Goal: Transaction & Acquisition: Purchase product/service

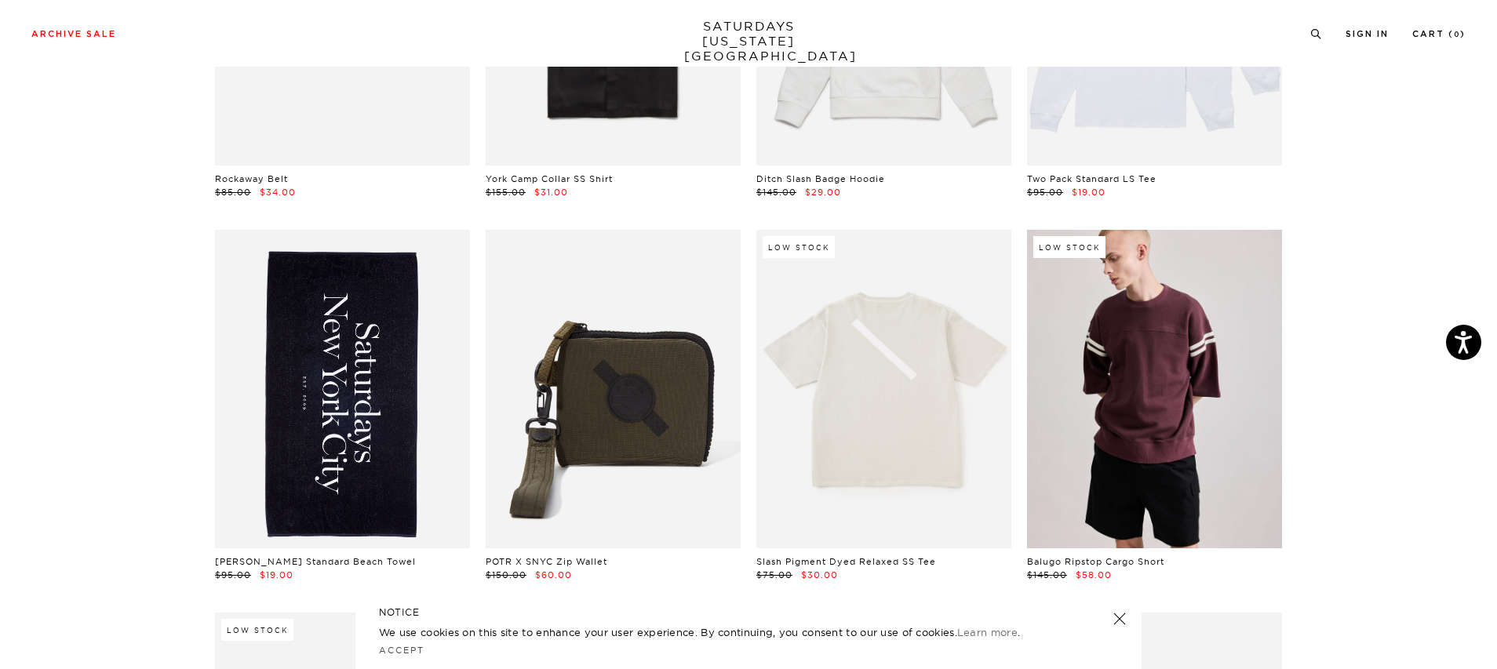
scroll to position [1567, 0]
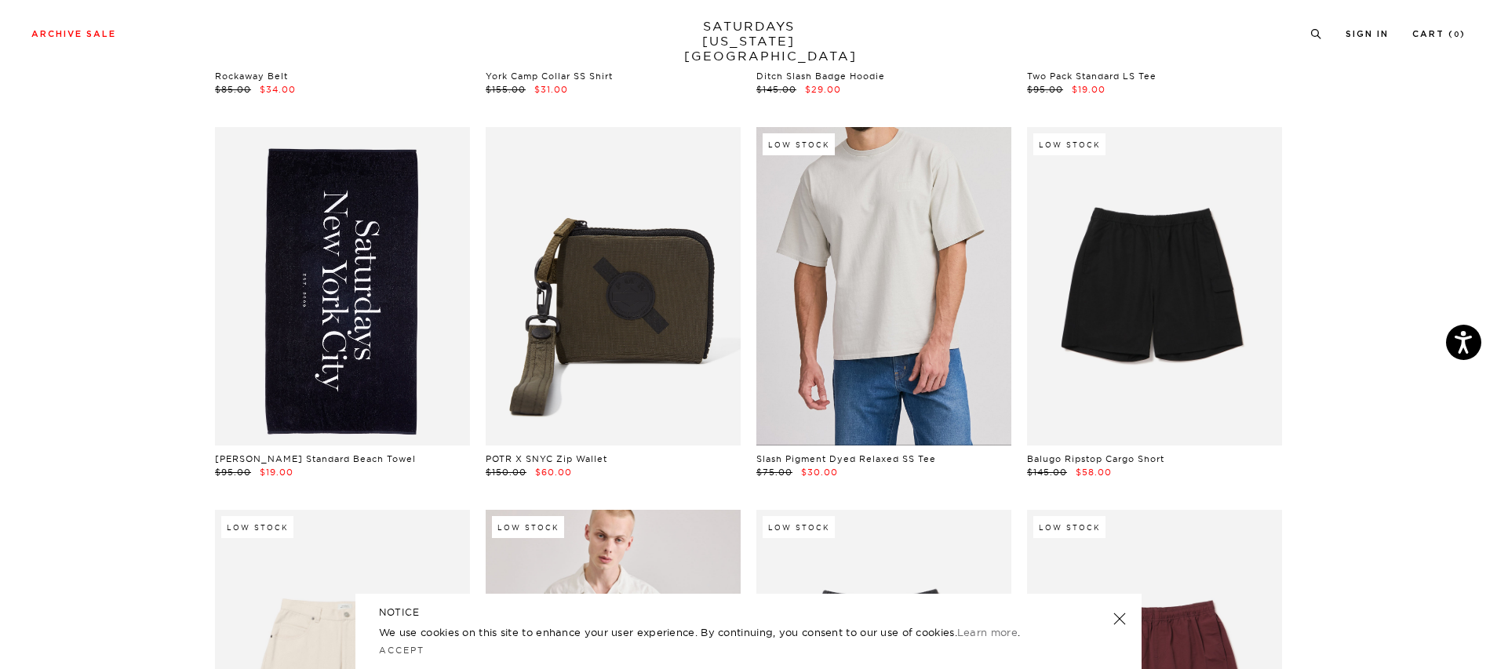
click at [928, 338] on link at bounding box center [883, 286] width 255 height 319
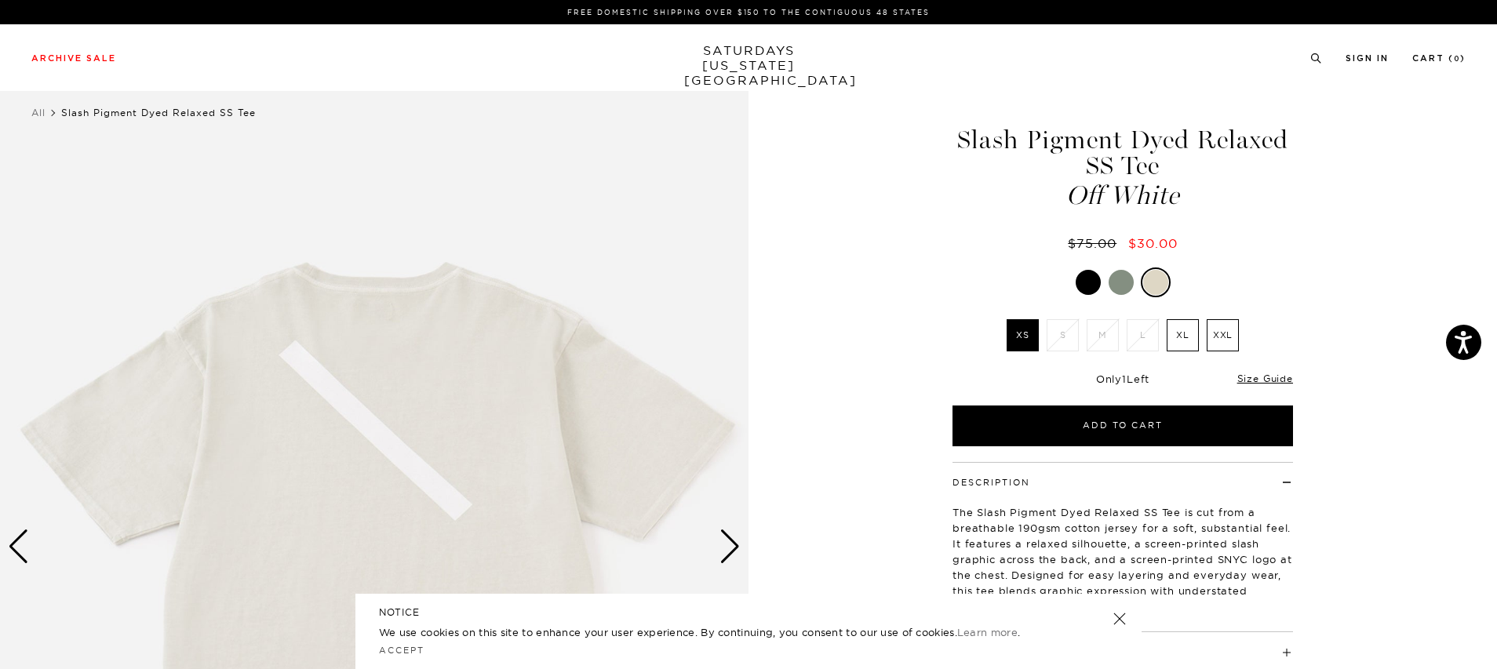
click at [1112, 281] on div at bounding box center [1121, 282] width 25 height 25
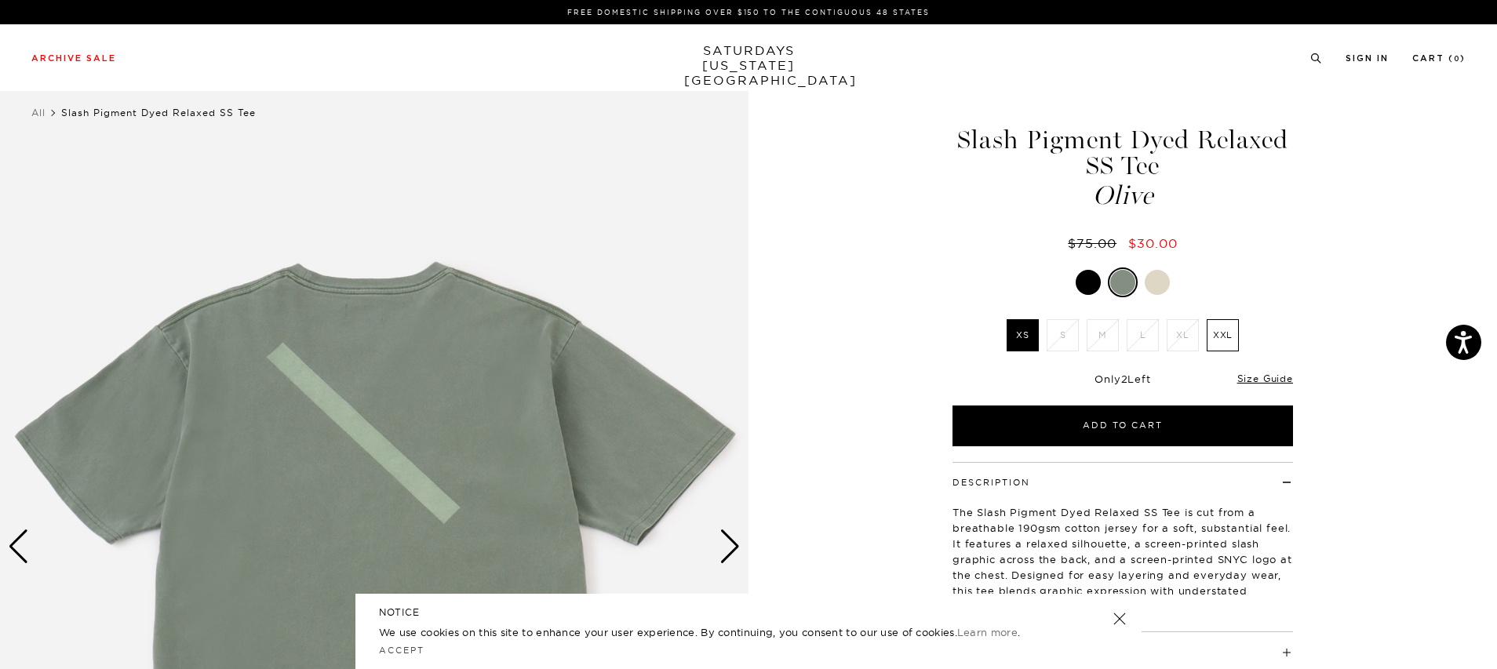
click at [1095, 283] on div at bounding box center [1088, 282] width 25 height 25
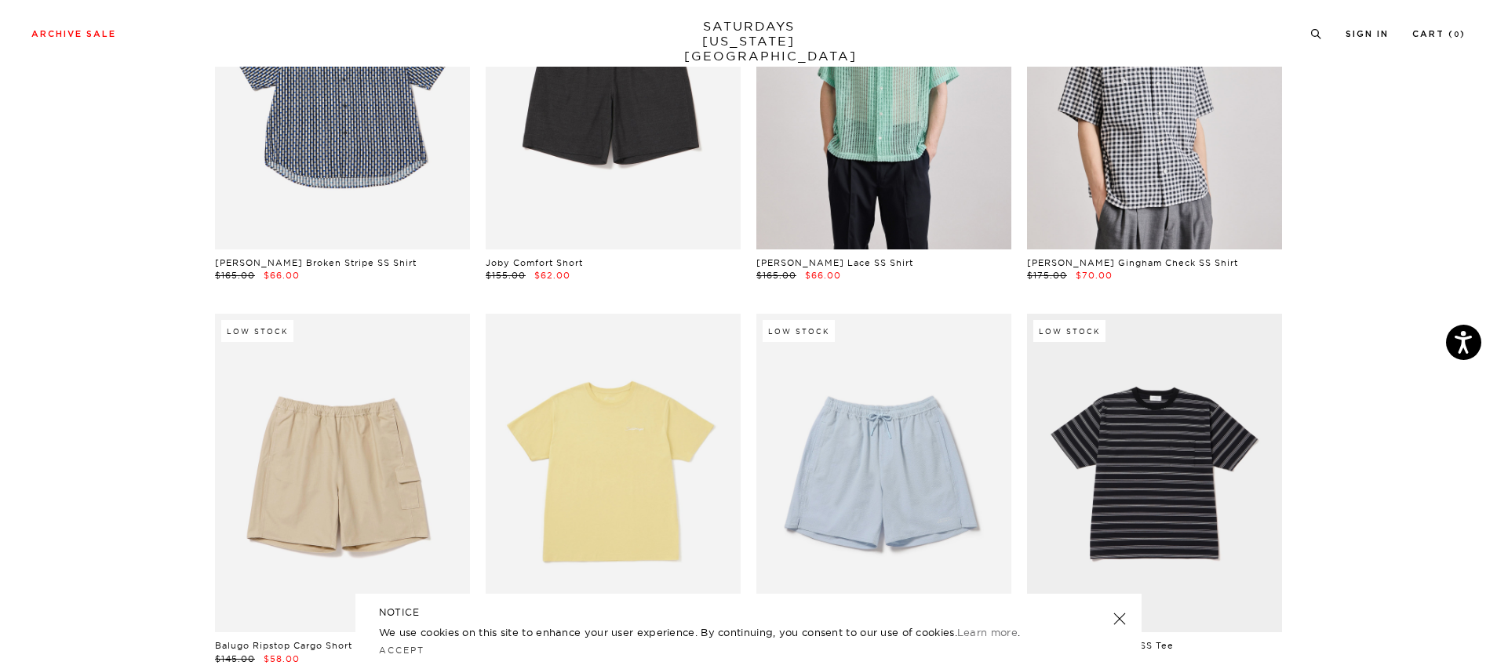
scroll to position [2414, 0]
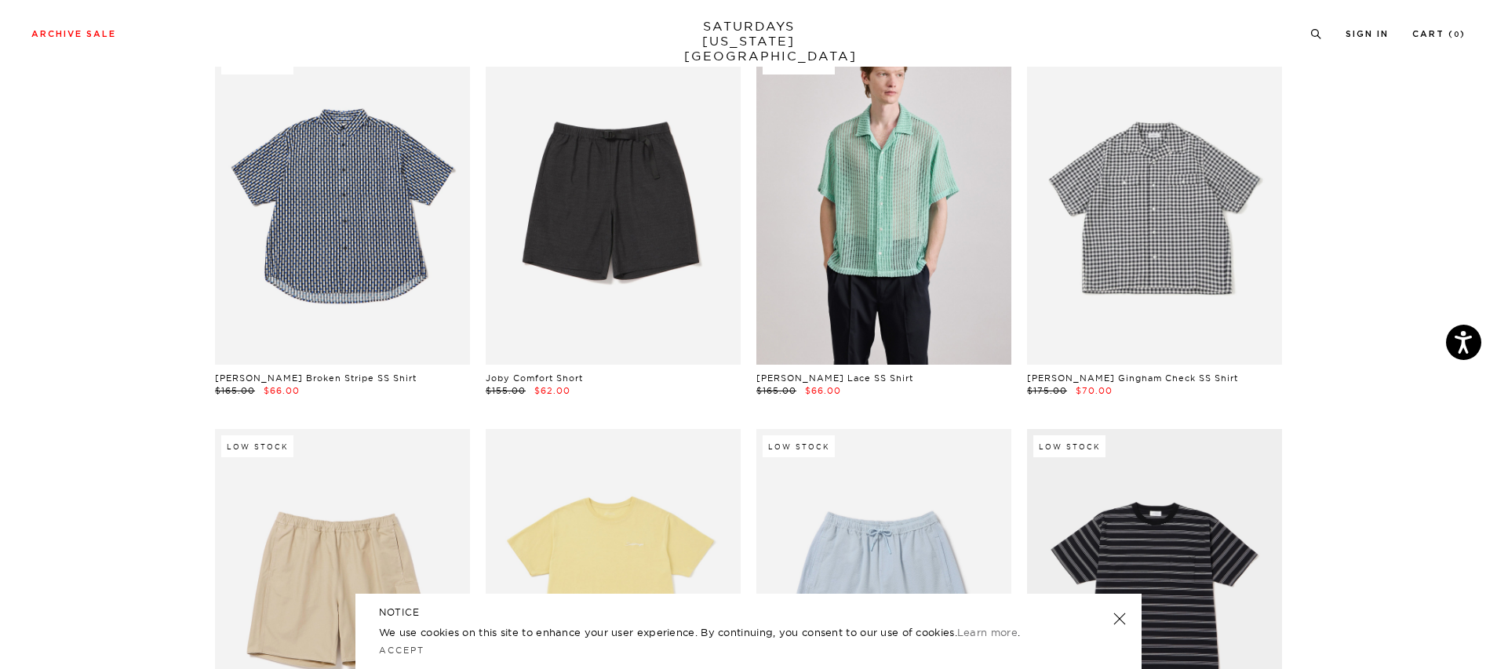
click at [1186, 279] on link at bounding box center [1154, 205] width 255 height 319
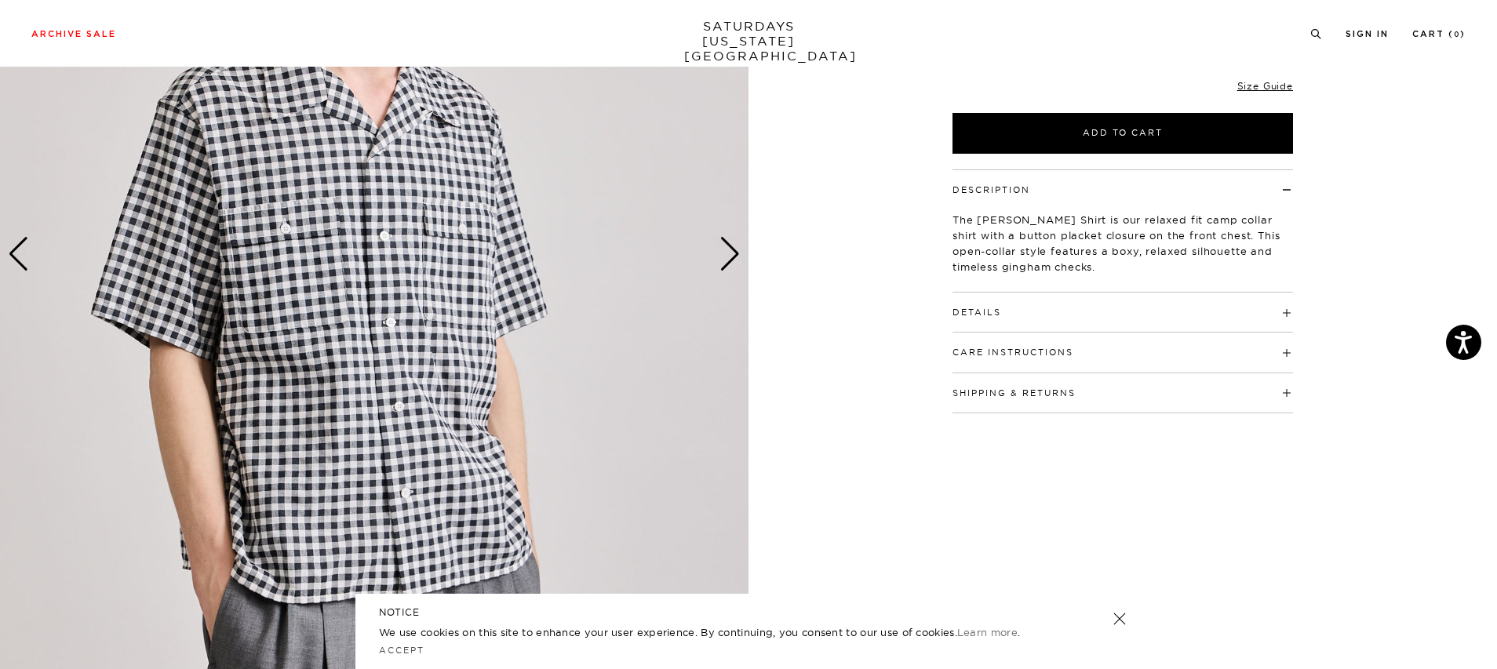
scroll to position [209, 0]
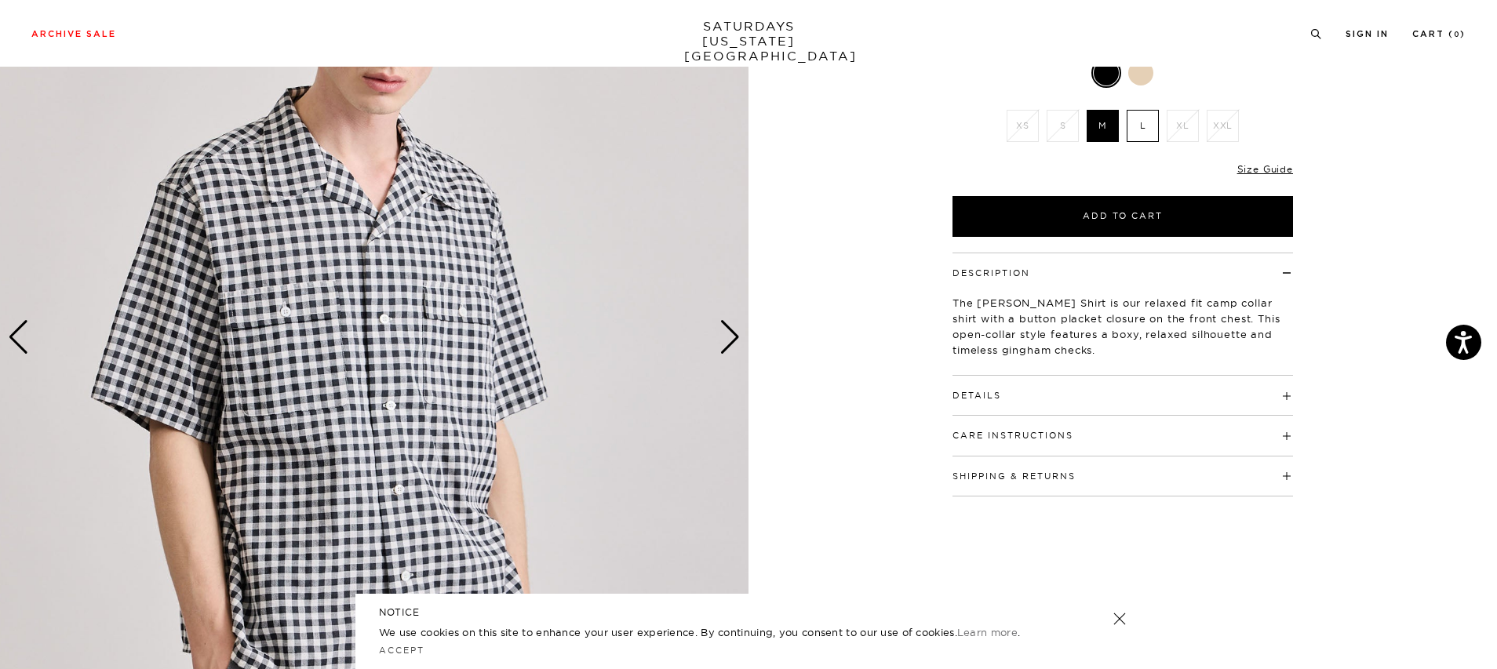
click at [727, 328] on div "Next slide" at bounding box center [729, 337] width 21 height 35
click at [734, 336] on div "Next slide" at bounding box center [729, 337] width 21 height 35
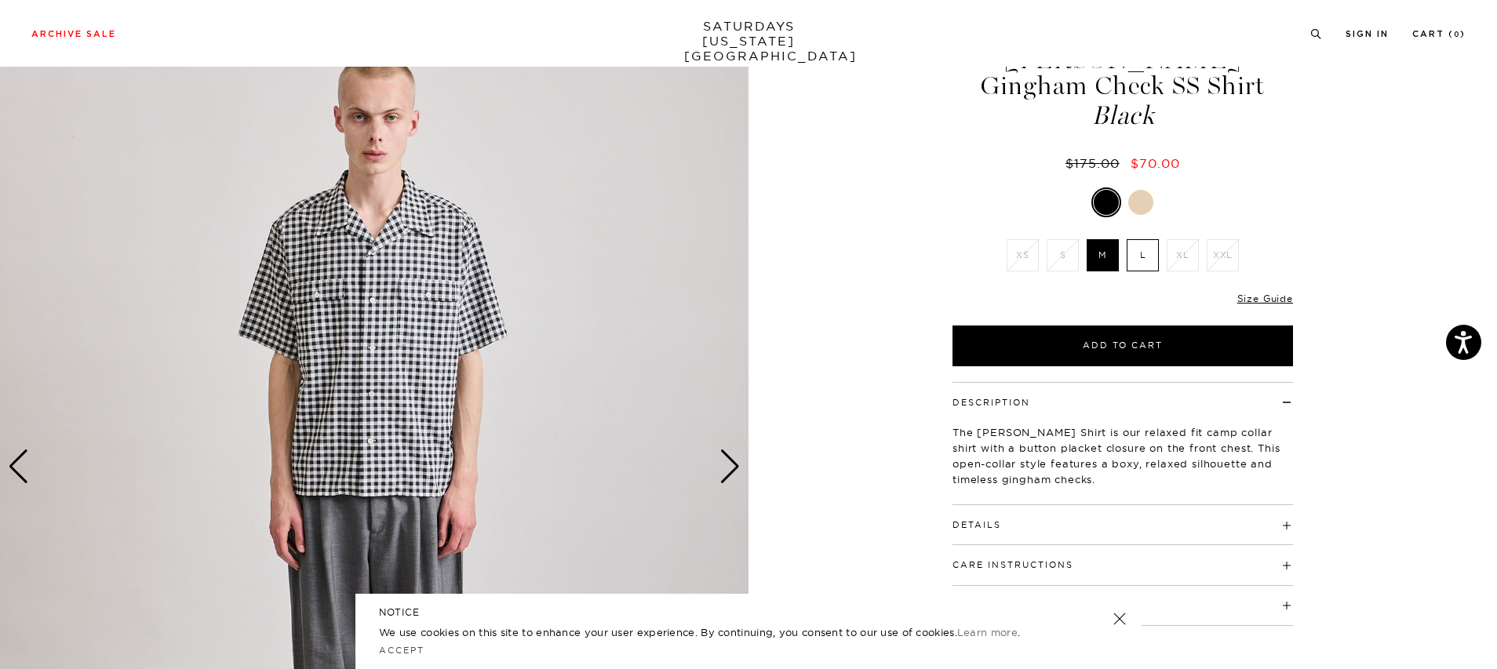
scroll to position [79, 0]
click at [730, 482] on div "Next slide" at bounding box center [729, 467] width 21 height 35
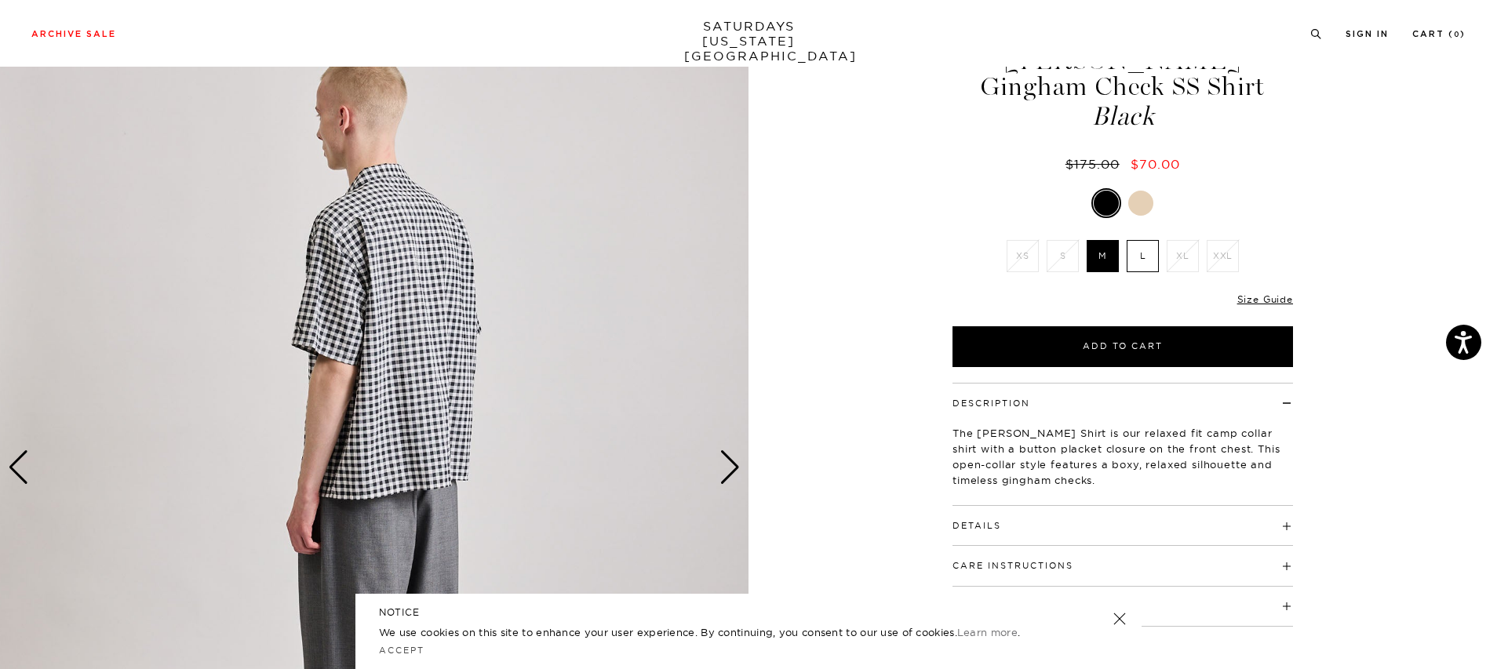
click at [730, 482] on div "Next slide" at bounding box center [729, 467] width 21 height 35
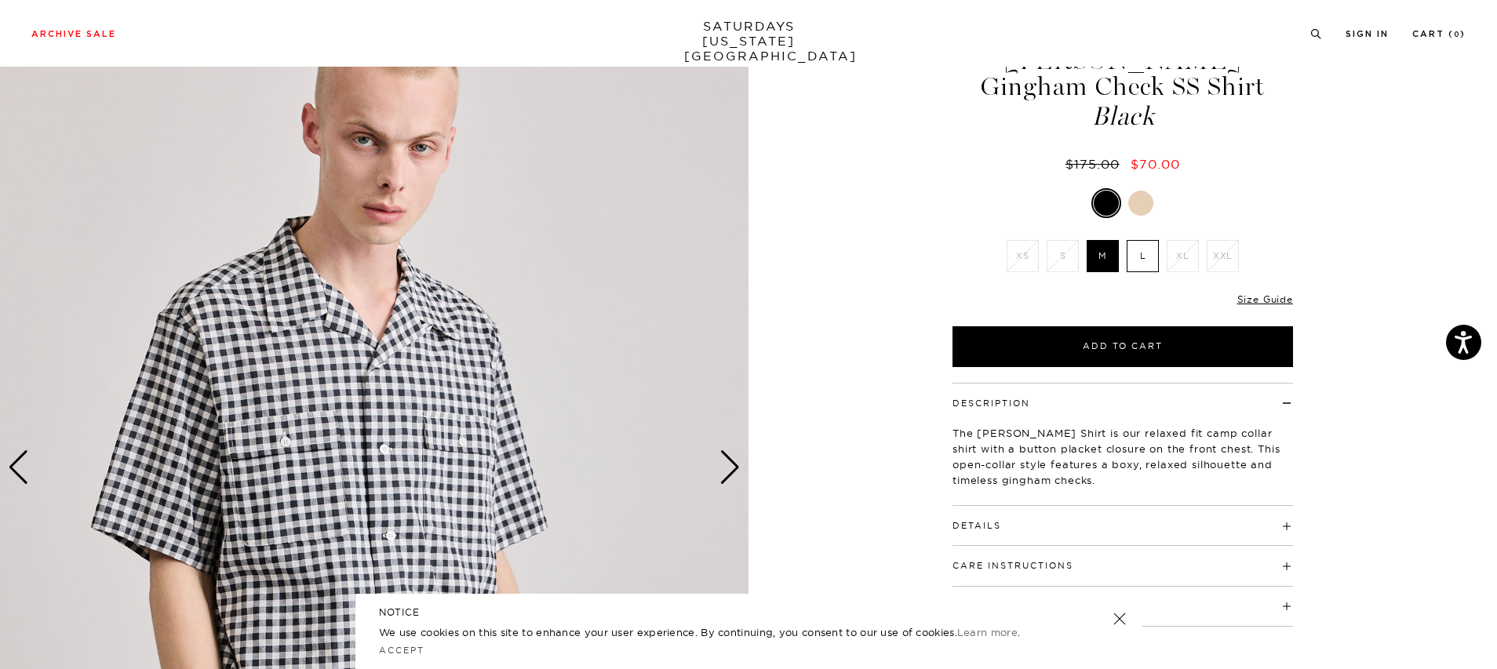
click at [730, 482] on div "Next slide" at bounding box center [729, 467] width 21 height 35
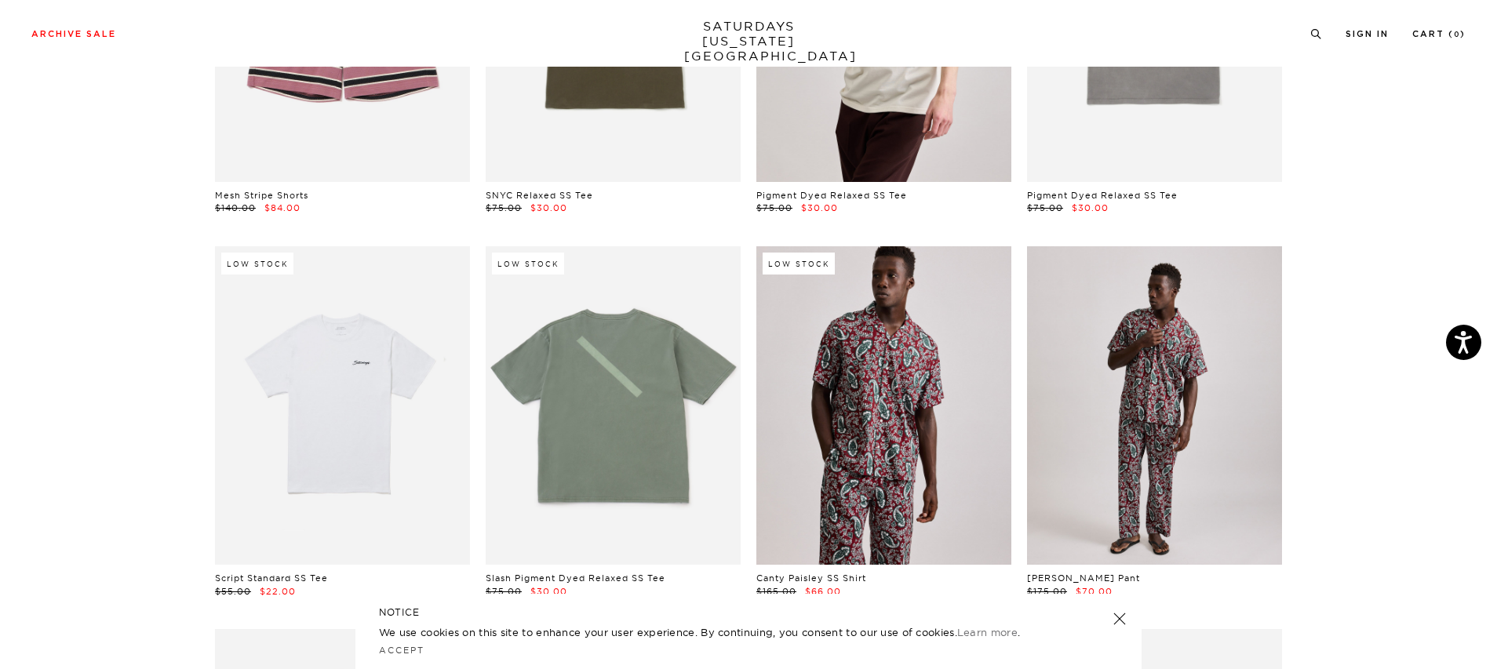
scroll to position [4161, 0]
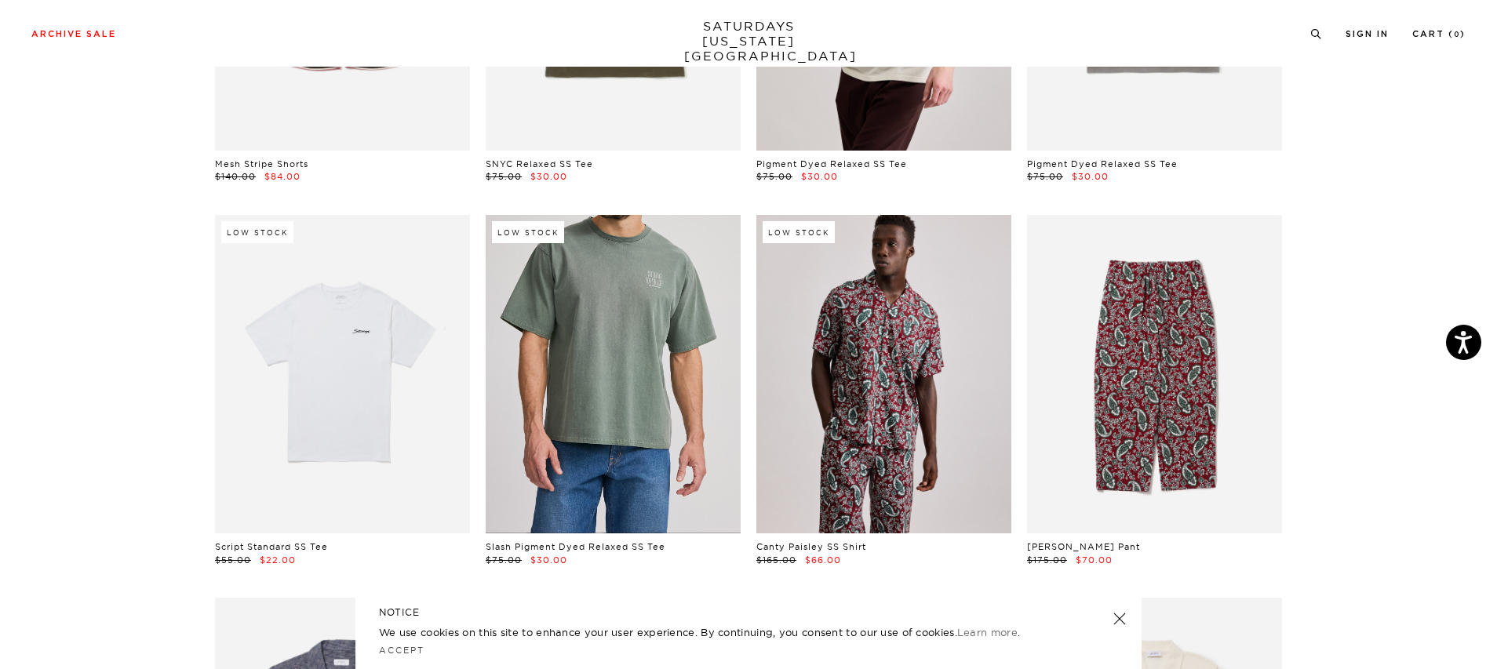
click at [647, 430] on link at bounding box center [613, 374] width 255 height 319
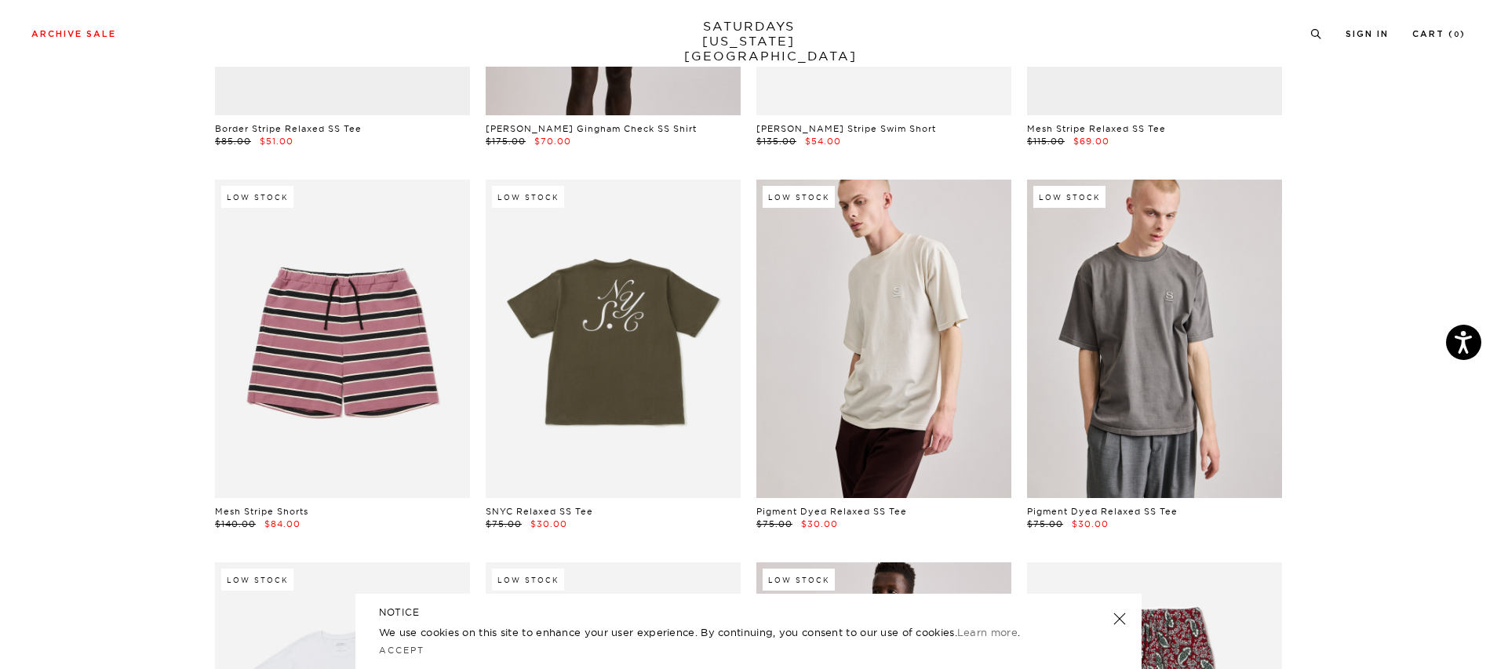
scroll to position [3756, 0]
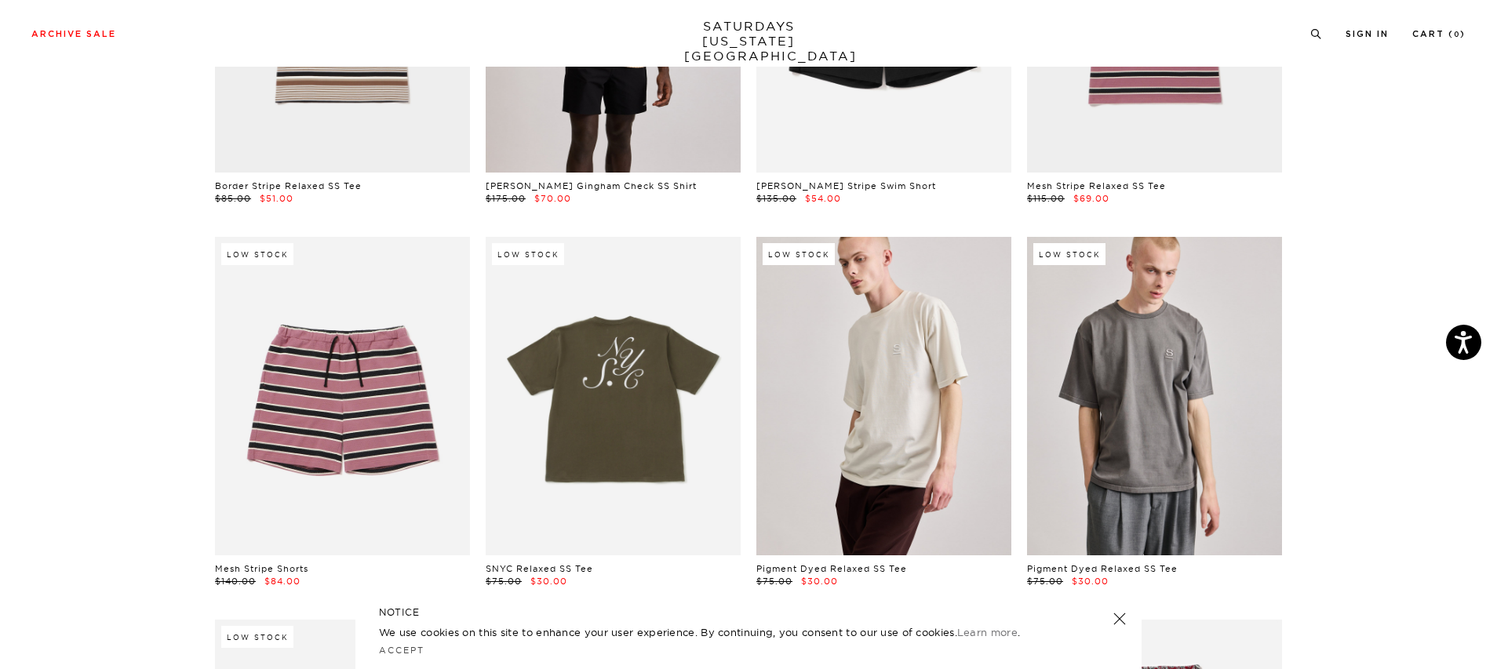
click at [1205, 406] on link at bounding box center [1154, 396] width 255 height 319
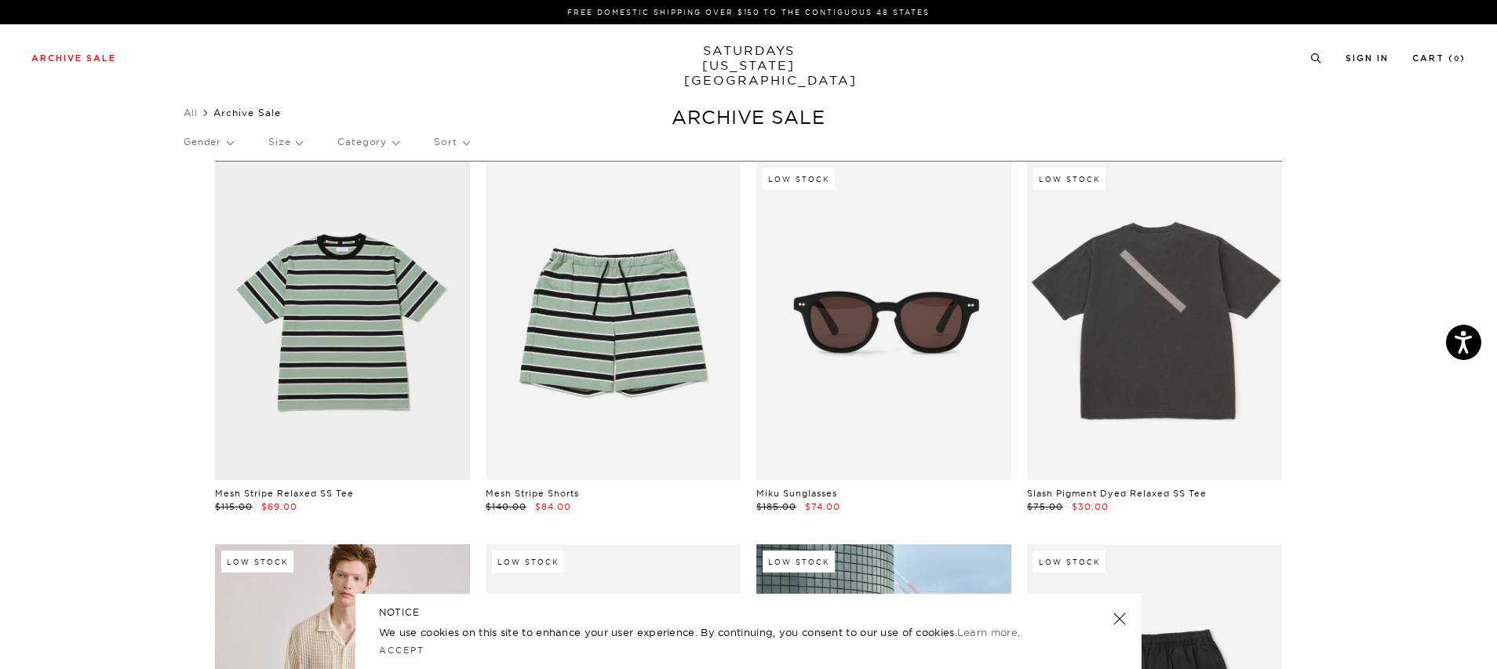
click at [284, 146] on p "Size" at bounding box center [285, 142] width 34 height 36
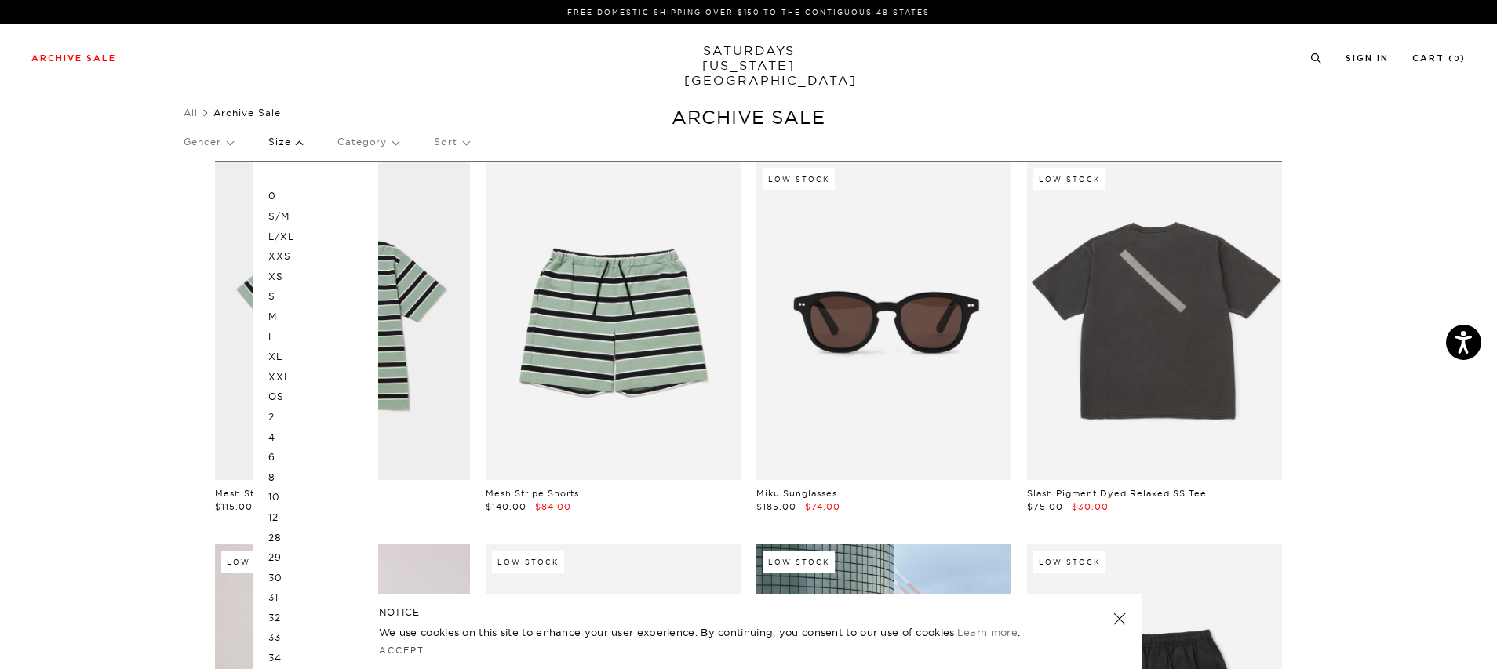
click at [296, 213] on p "S/M" at bounding box center [315, 216] width 94 height 20
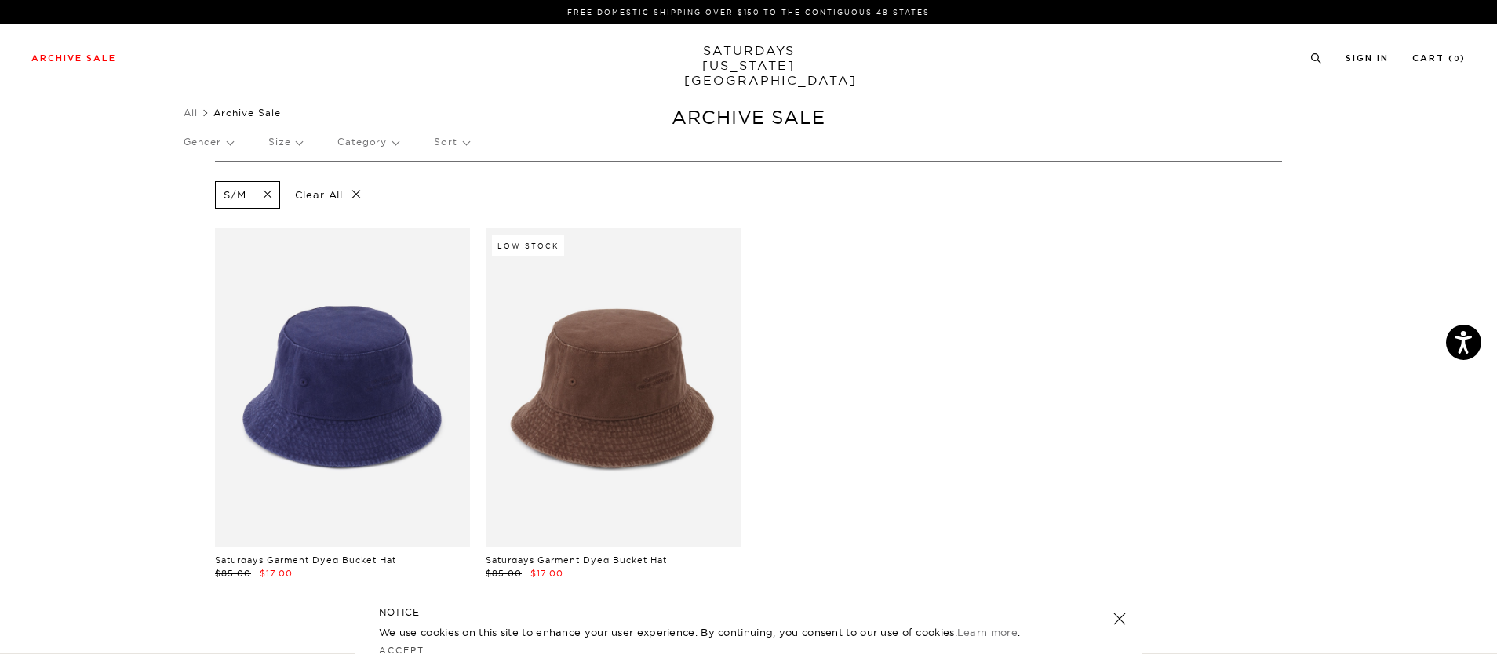
click at [268, 194] on span at bounding box center [262, 195] width 33 height 15
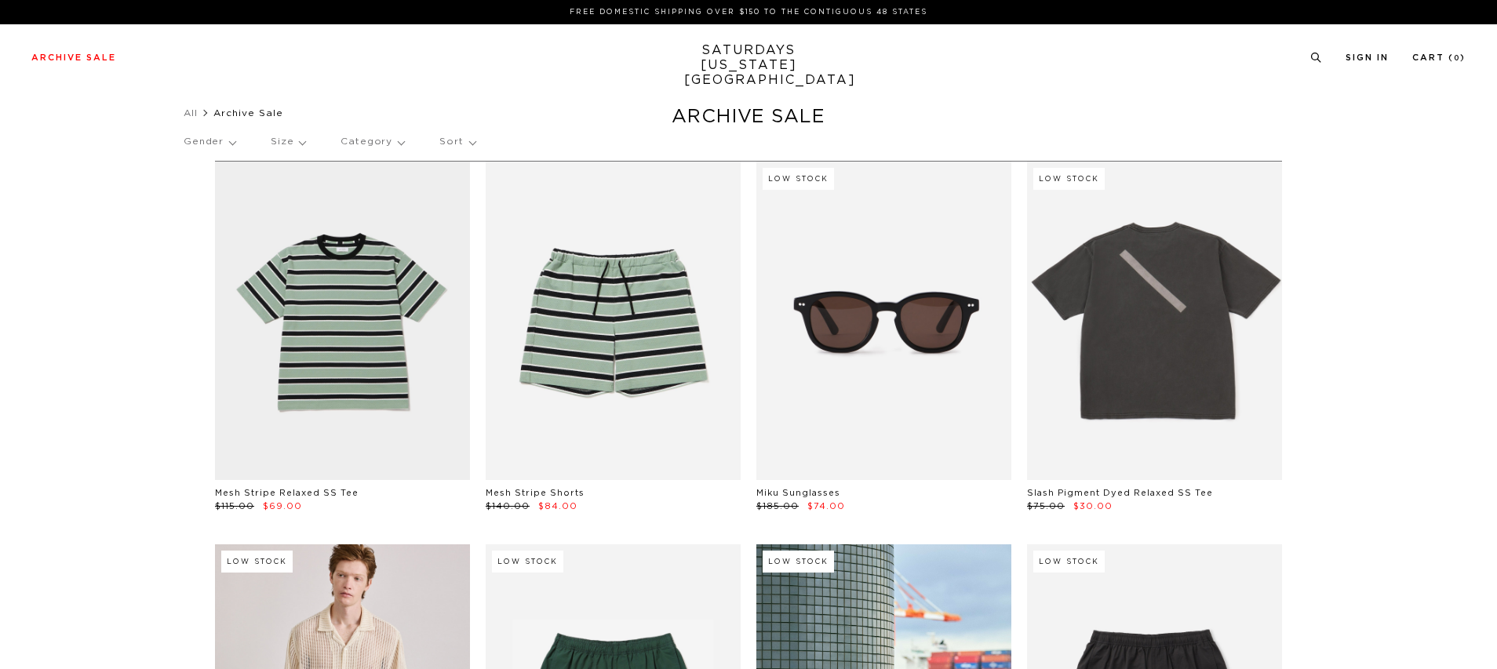
click at [282, 133] on p "Size" at bounding box center [288, 142] width 35 height 36
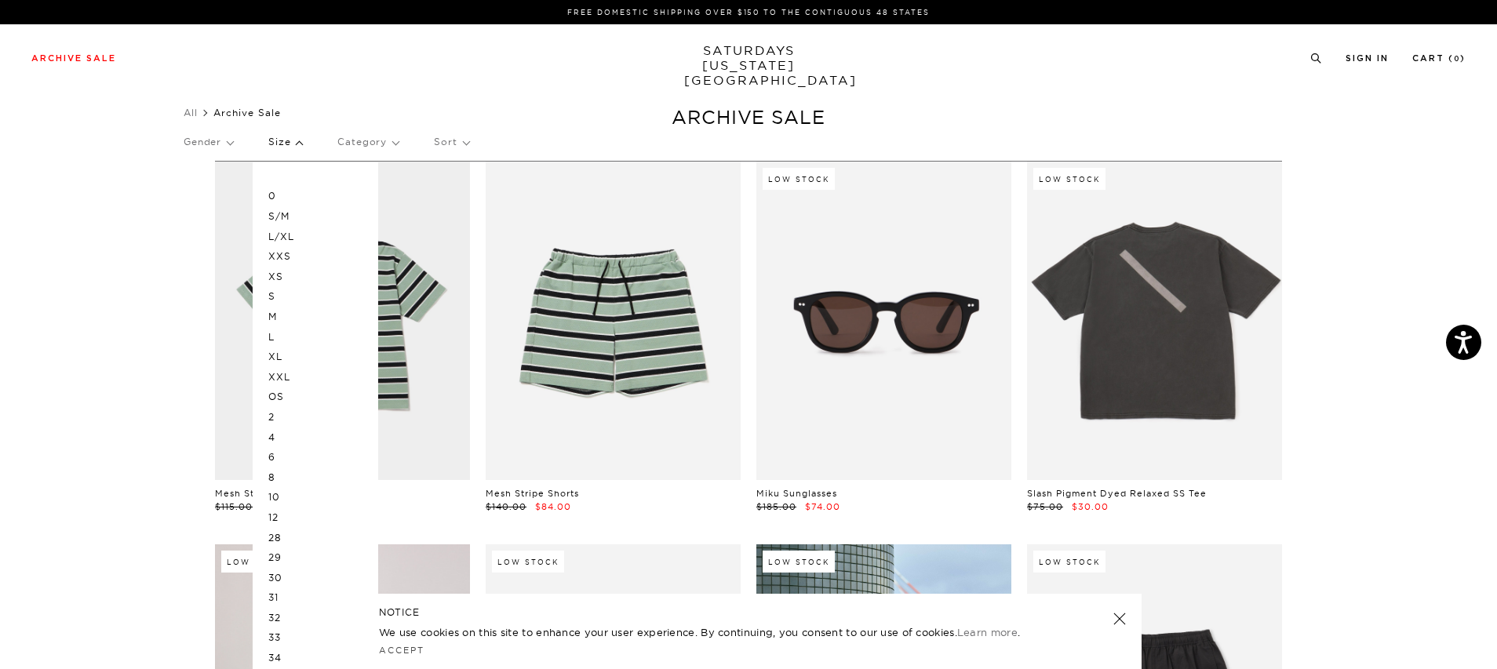
click at [297, 311] on p "M" at bounding box center [315, 317] width 94 height 20
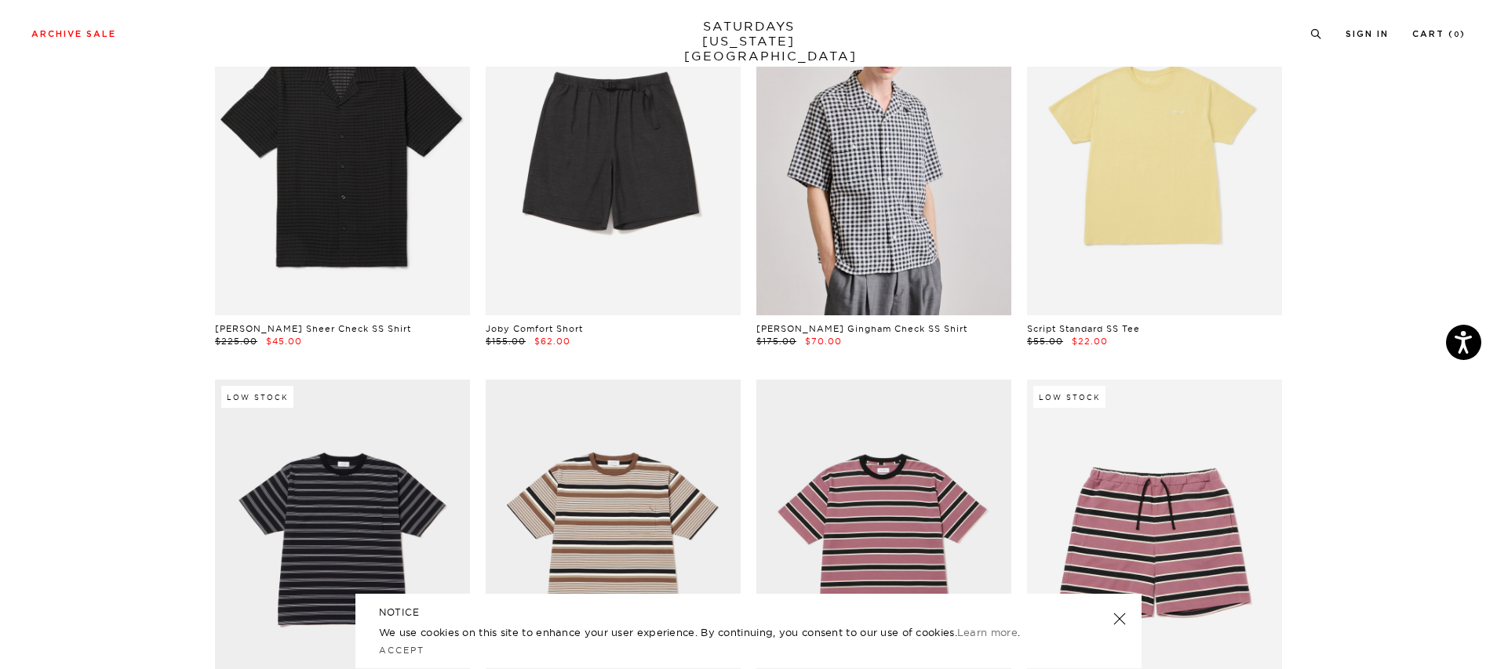
scroll to position [815, 0]
